Goal: Information Seeking & Learning: Learn about a topic

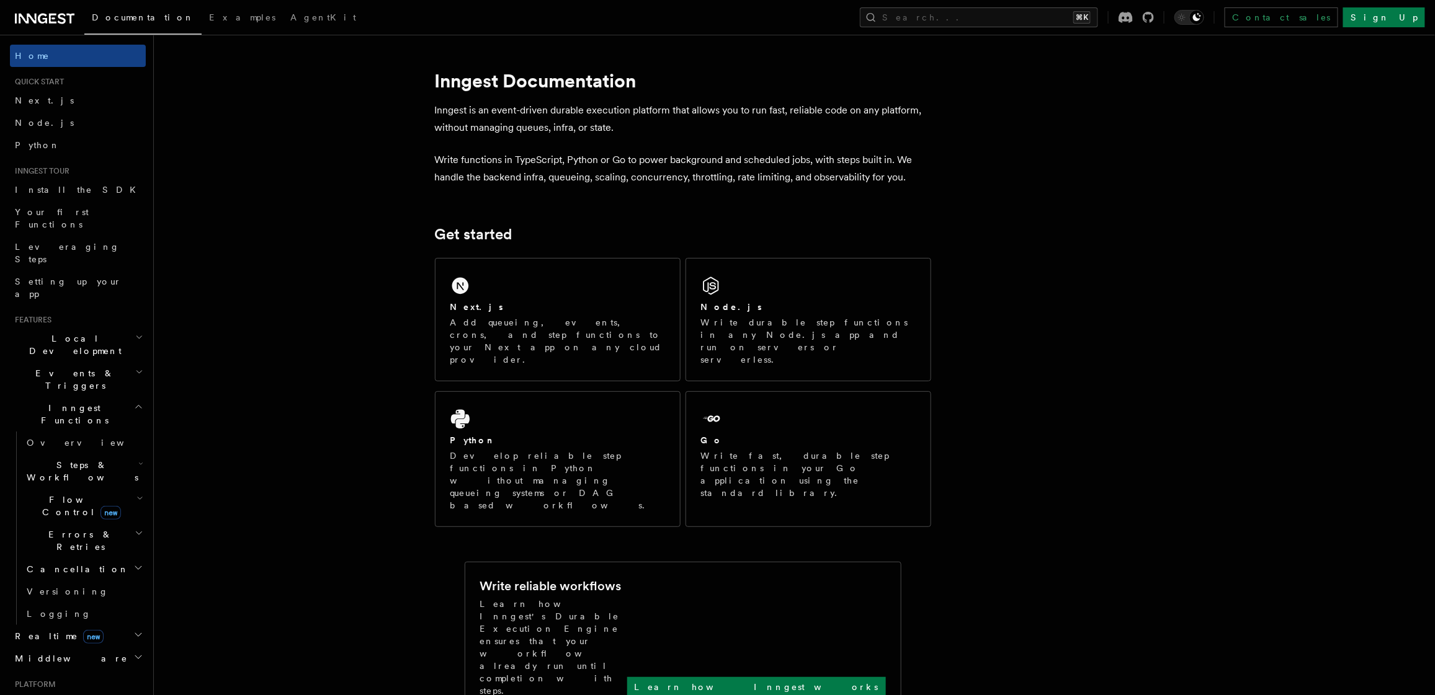
click at [91, 459] on span "Steps & Workflows" at bounding box center [80, 471] width 117 height 25
click at [71, 533] on link "Sleeps" at bounding box center [89, 544] width 112 height 22
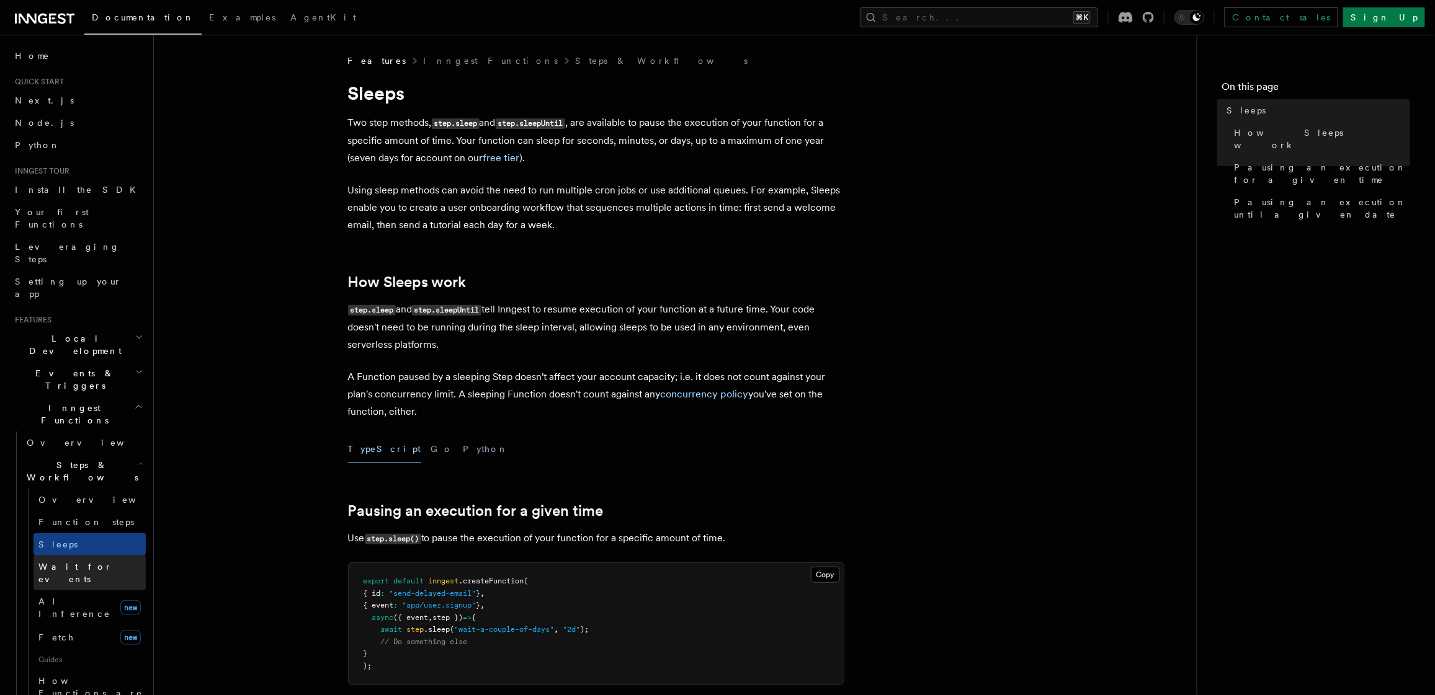
click at [76, 556] on link "Wait for events" at bounding box center [89, 573] width 112 height 35
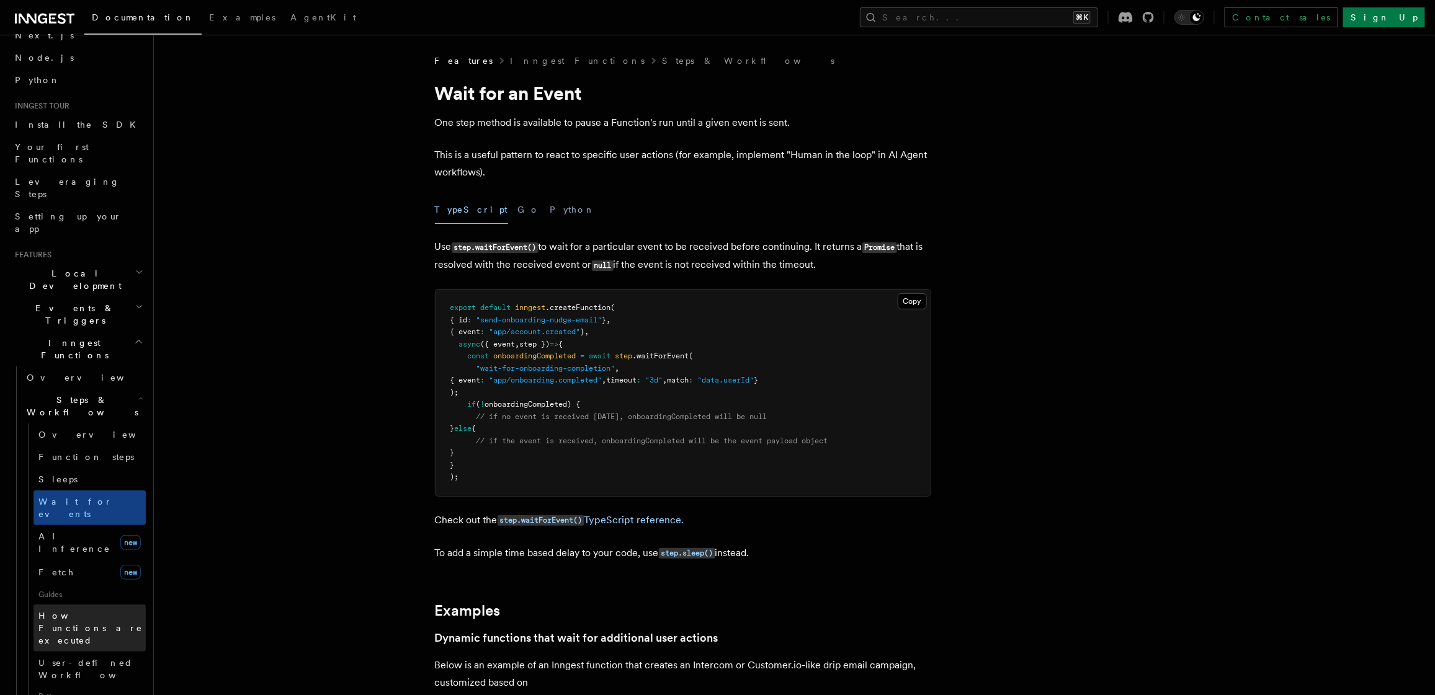
scroll to position [73, 0]
click at [79, 604] on span "How Functions are executed" at bounding box center [90, 621] width 104 height 35
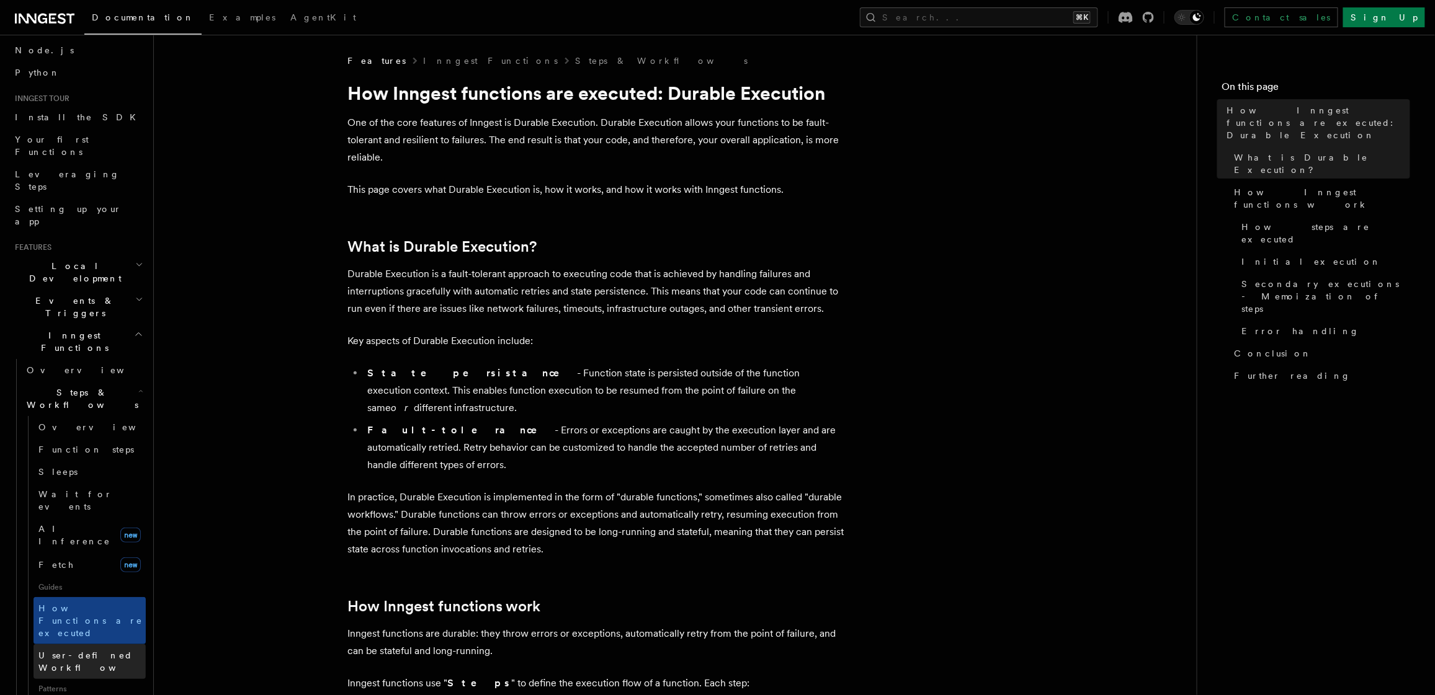
click at [90, 651] on span "User-defined Workflows" at bounding box center [94, 662] width 112 height 22
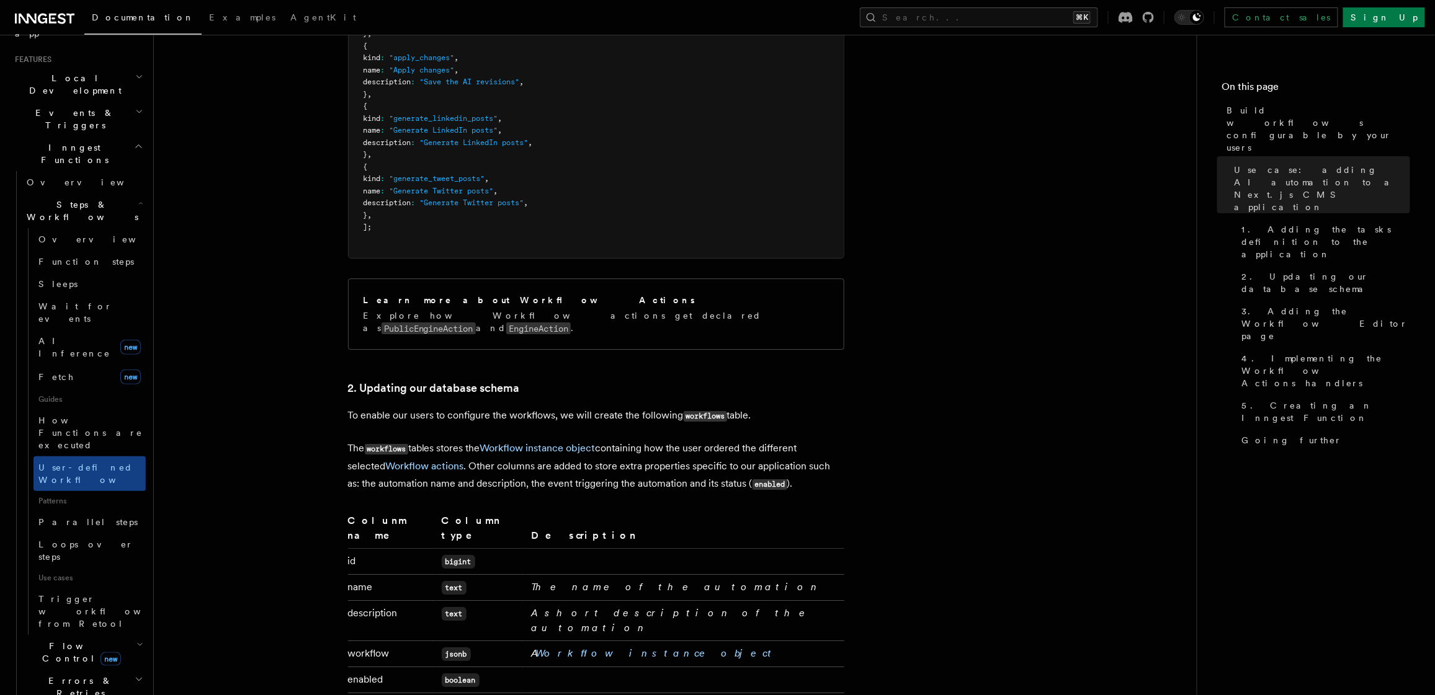
scroll to position [372, 0]
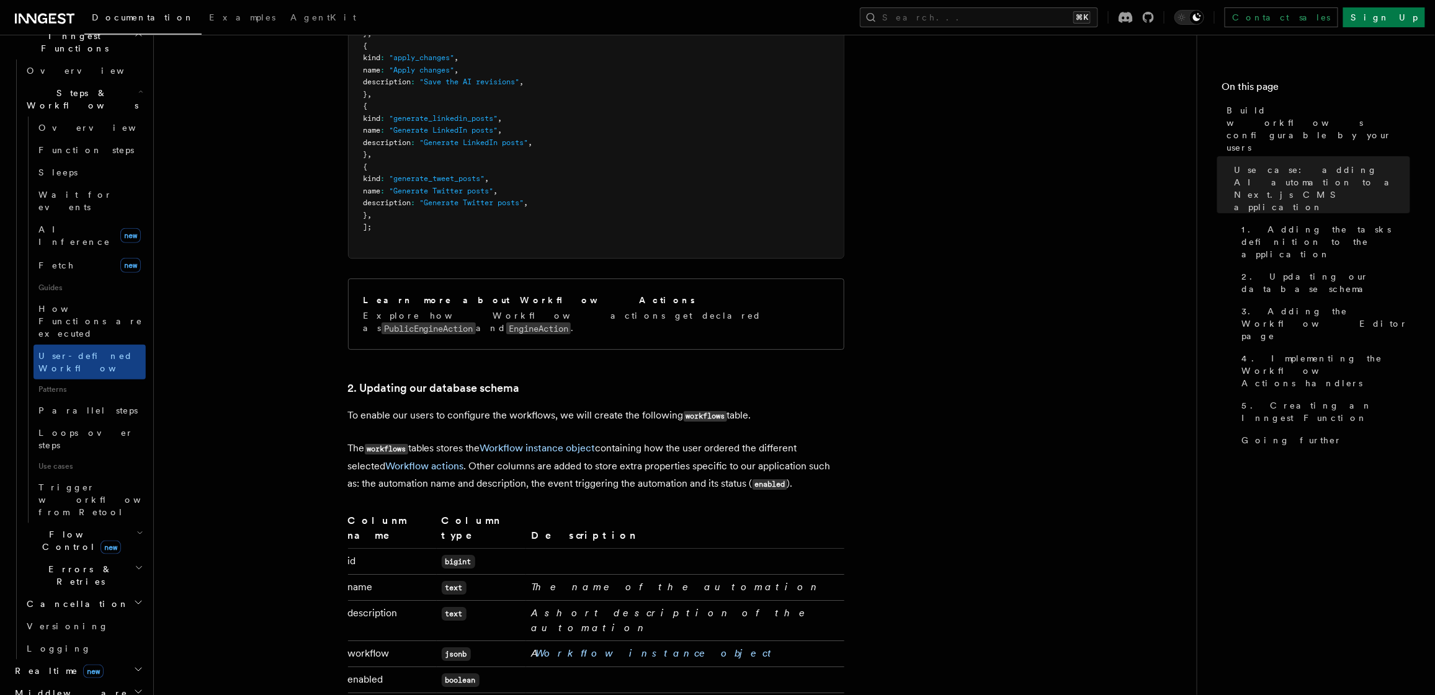
click at [100, 541] on span "new" at bounding box center [110, 548] width 20 height 14
click at [72, 612] on span "Concurrency" at bounding box center [79, 617] width 82 height 10
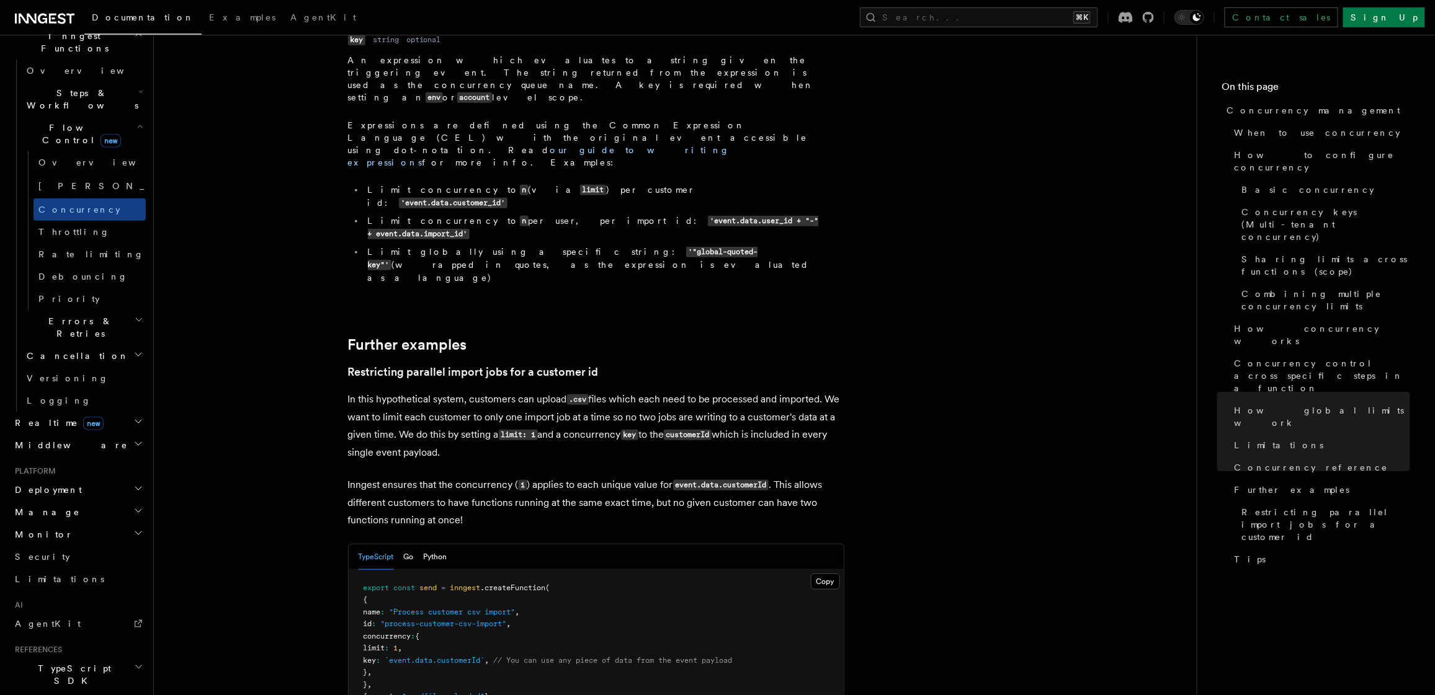
scroll to position [4847, 0]
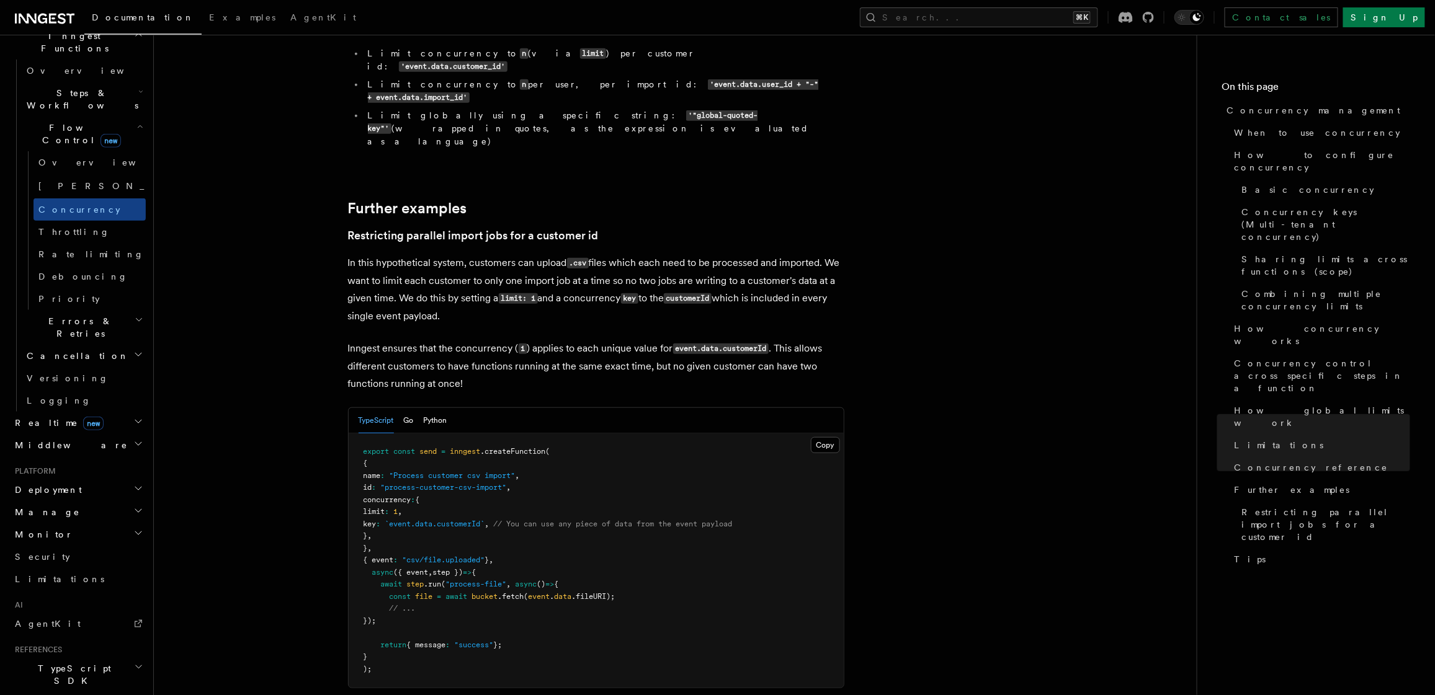
click at [103, 310] on h2 "Errors & Retries" at bounding box center [84, 327] width 124 height 35
click at [84, 495] on span "Handling idempotency" at bounding box center [75, 506] width 74 height 22
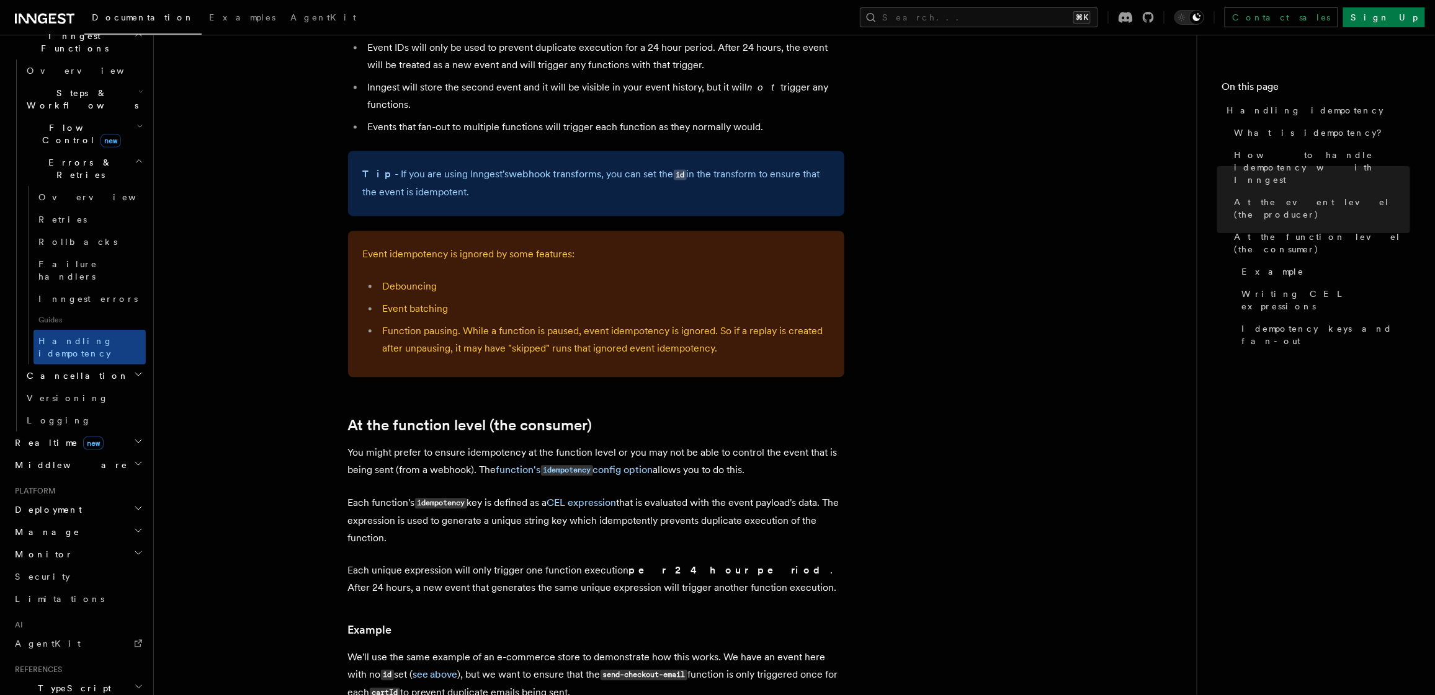
scroll to position [1282, 0]
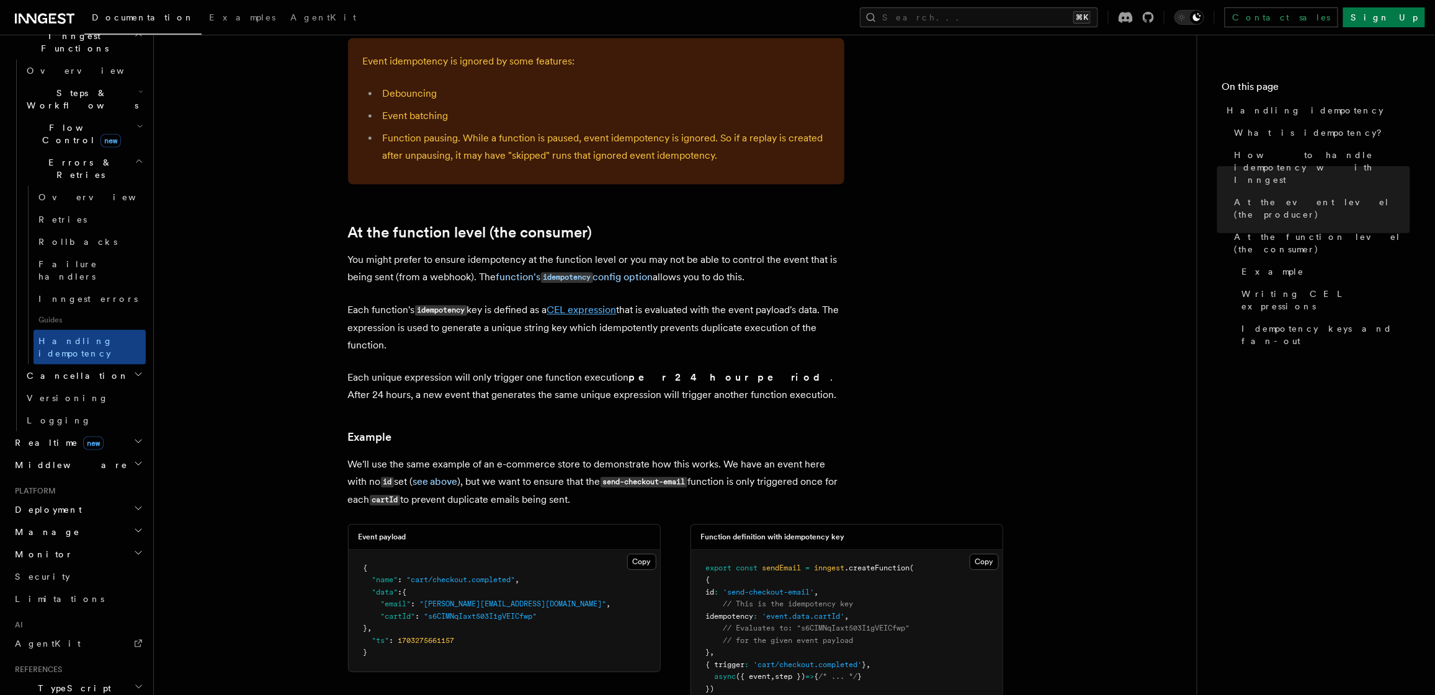
click at [574, 304] on link "CEL expression" at bounding box center [581, 310] width 69 height 12
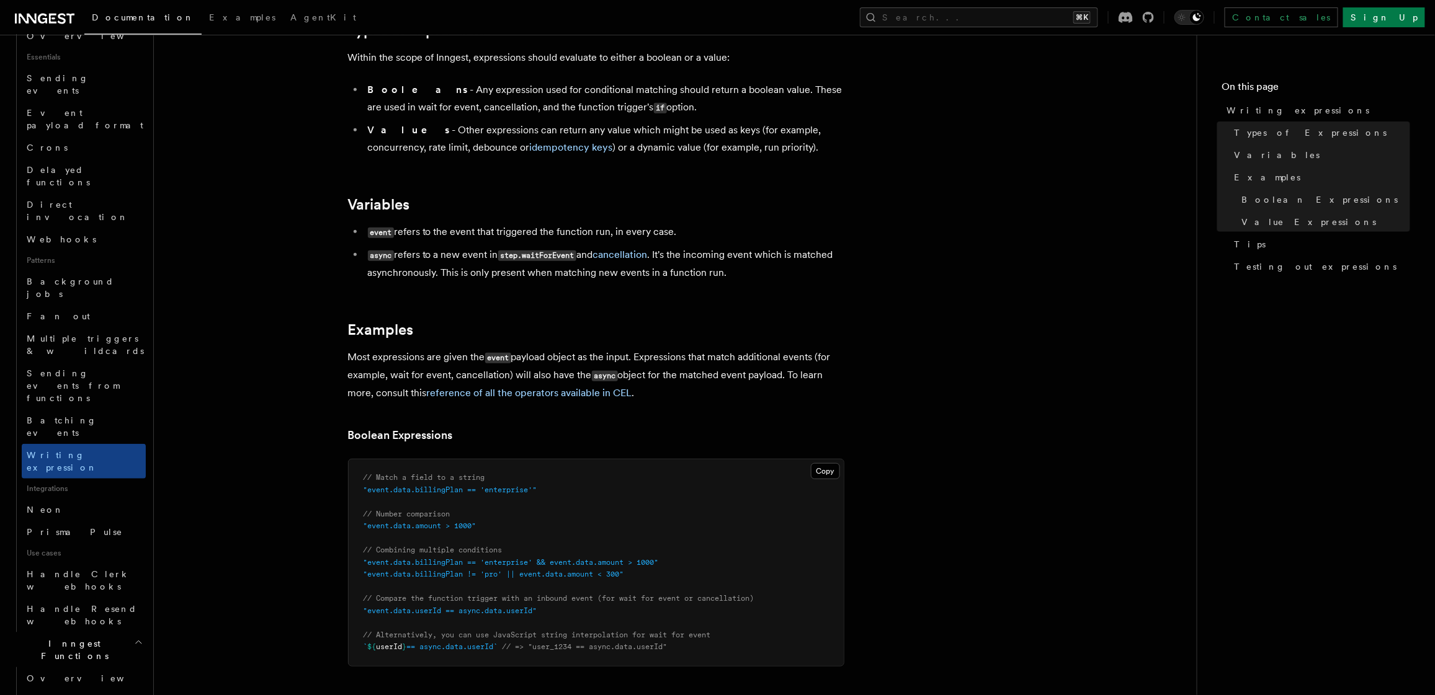
scroll to position [142, 0]
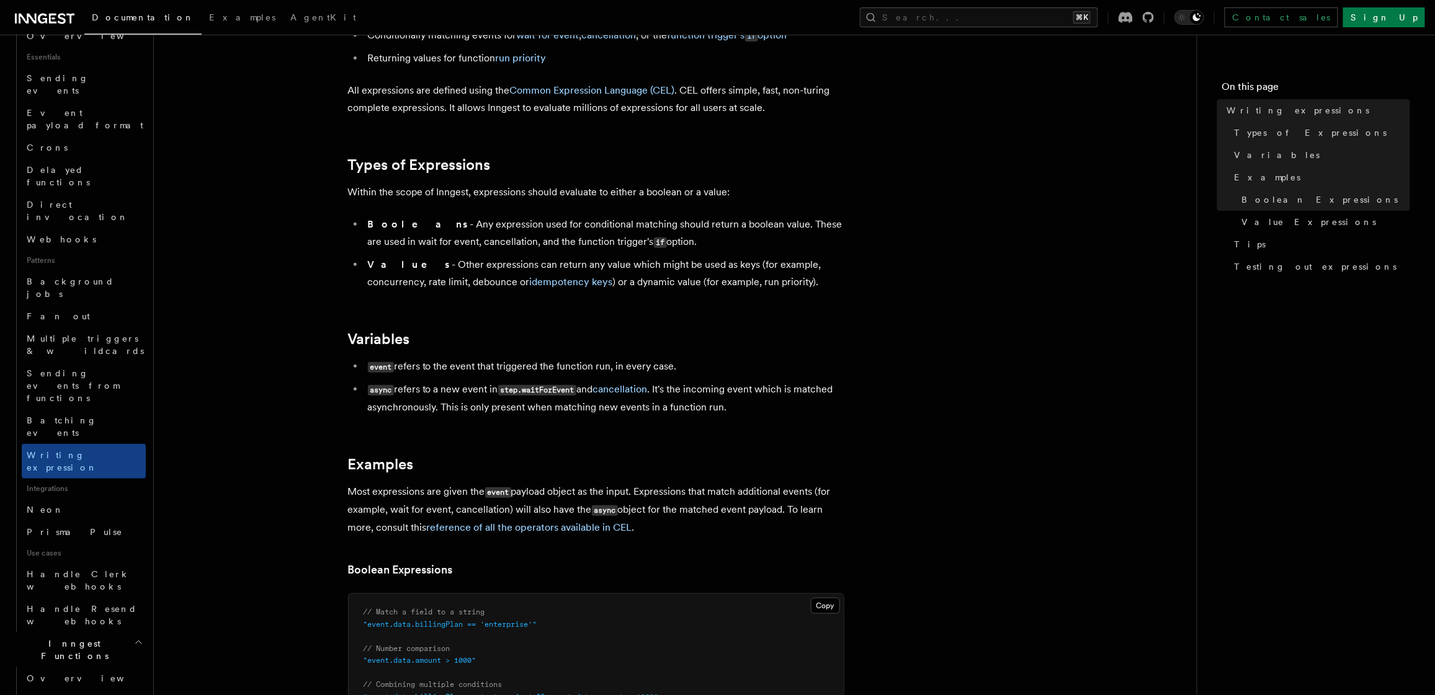
click at [630, 98] on p "All expressions are defined using the Common Expression Language (CEL) . CEL of…" at bounding box center [596, 99] width 496 height 35
click at [633, 95] on link "Common Expression Language (CEL)" at bounding box center [592, 90] width 165 height 12
